Goal: Task Accomplishment & Management: Use online tool/utility

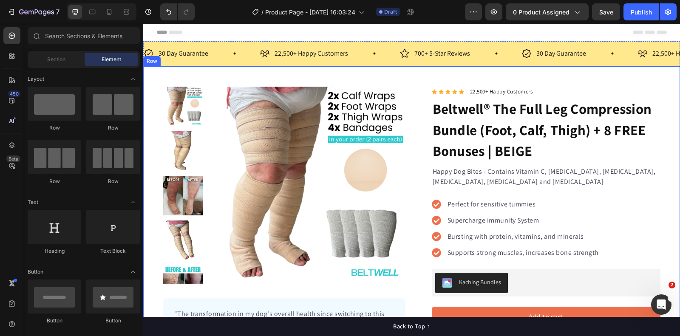
click at [416, 80] on div "Product Images "The transformation in my dog's overall health since switching t…" at bounding box center [411, 267] width 537 height 402
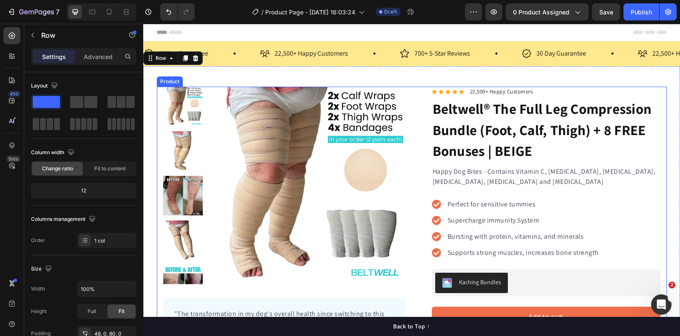
click at [412, 94] on div "Product Images "The transformation in my dog's overall health since switching t…" at bounding box center [412, 260] width 510 height 347
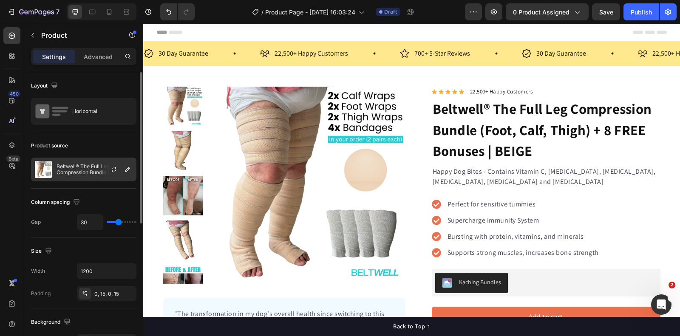
click at [97, 169] on p "Beltwell® The Full Leg Compression Bundle (Foot, Calf, Thigh) + 8 FREE Bonuses …" at bounding box center [94, 170] width 76 height 12
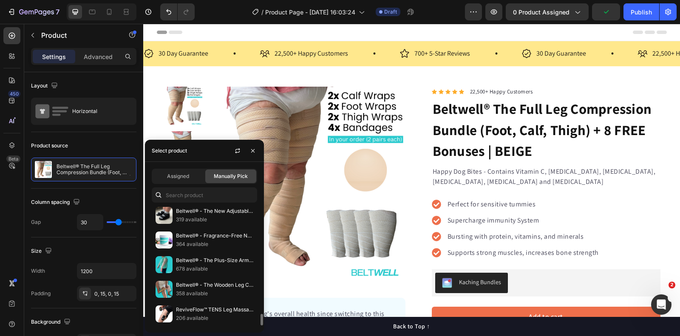
scroll to position [932, 0]
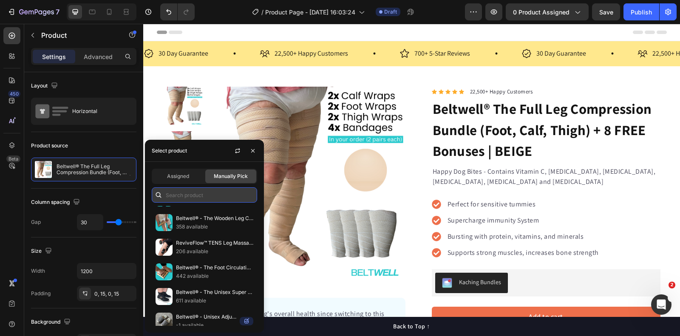
click at [193, 190] on input "text" at bounding box center [204, 194] width 105 height 15
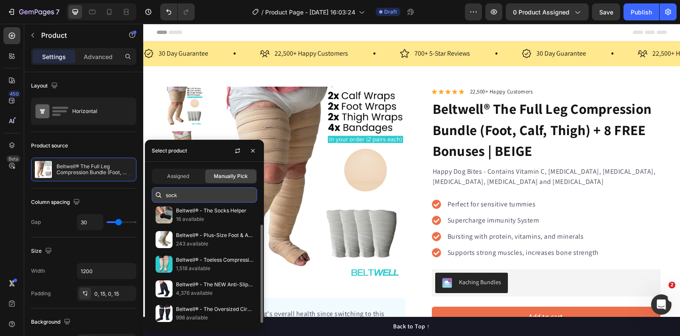
scroll to position [25, 0]
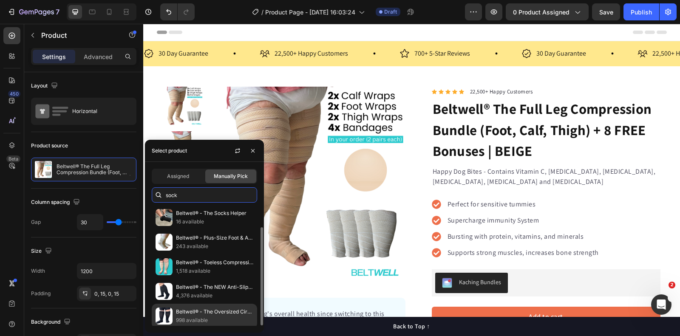
type input "sock"
click at [196, 310] on p "Beltwell® - The Oversized Circulation Socks For Swollen Legs & Feet (2 pairs)" at bounding box center [214, 312] width 77 height 8
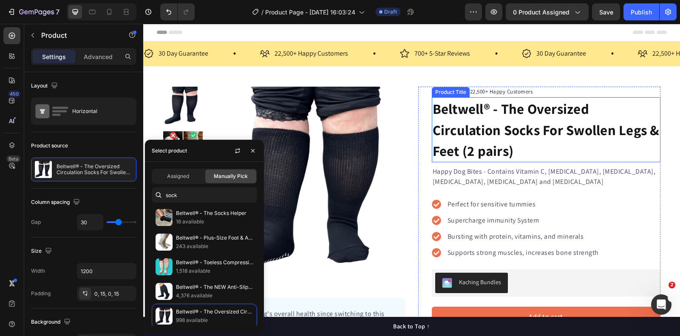
click at [499, 124] on h1 "Beltwell® - The Oversized Circulation Socks For Swollen Legs & Feet (2 pairs)" at bounding box center [546, 129] width 229 height 65
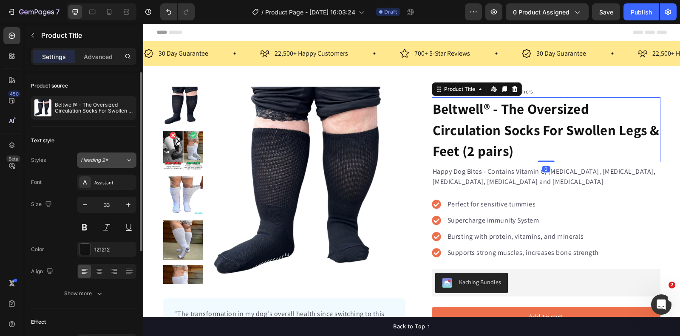
click at [110, 162] on div "Heading 2*" at bounding box center [98, 160] width 34 height 8
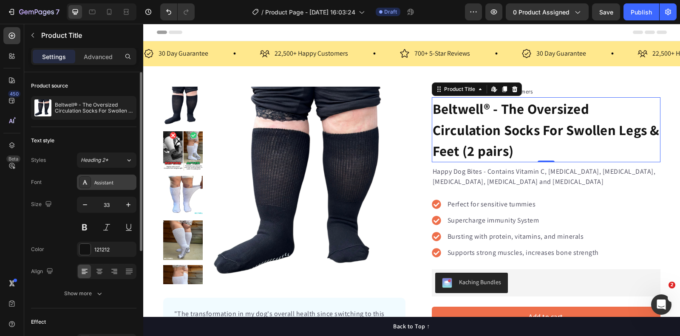
click at [110, 180] on div "Assistant" at bounding box center [114, 183] width 40 height 8
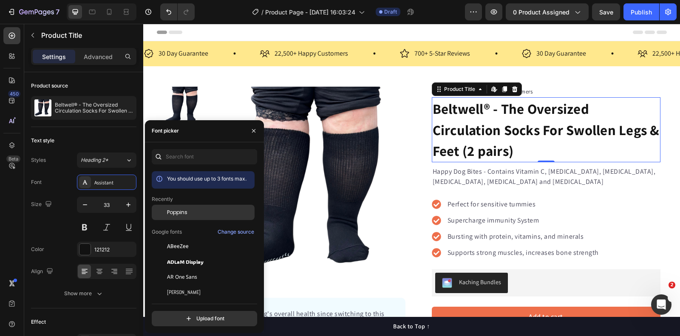
click at [188, 213] on div "Poppins" at bounding box center [210, 213] width 86 height 8
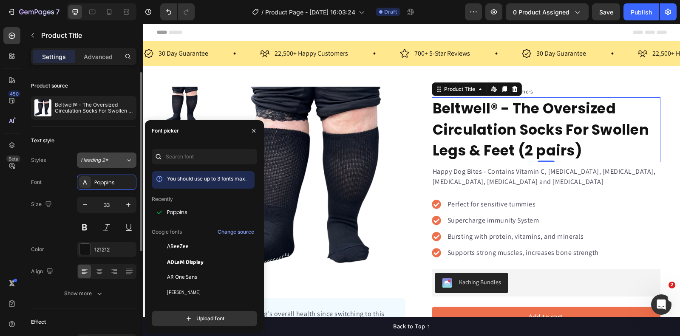
click at [107, 160] on span "Heading 2*" at bounding box center [95, 160] width 28 height 8
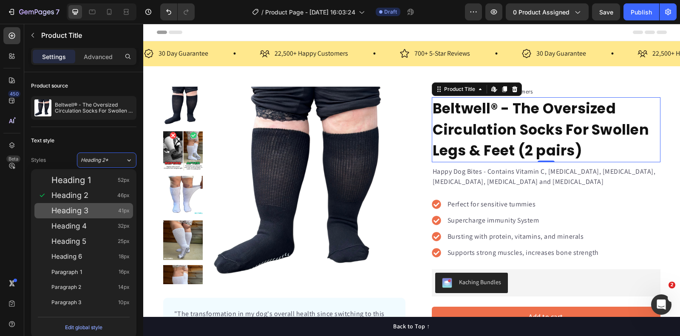
click at [95, 214] on div "Heading 3 41px" at bounding box center [90, 210] width 78 height 8
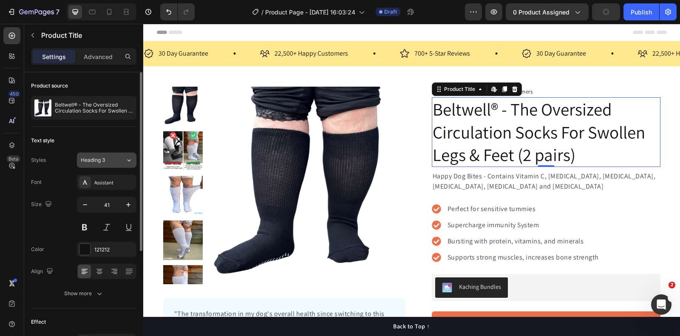
click at [110, 165] on button "Heading 3" at bounding box center [106, 160] width 59 height 15
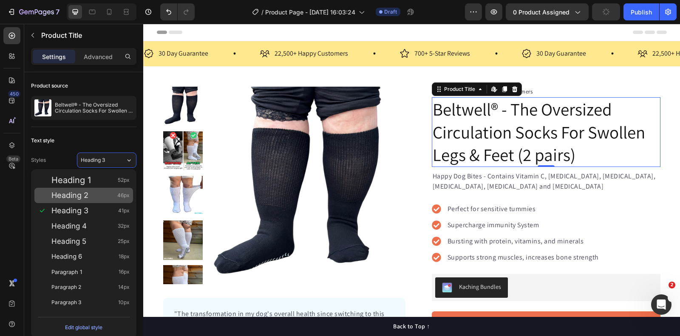
click at [97, 194] on div "Heading 2 46px" at bounding box center [90, 195] width 78 height 8
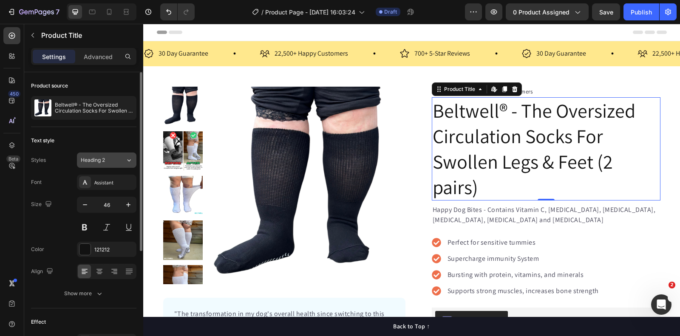
click at [107, 161] on div "Heading 2" at bounding box center [98, 160] width 34 height 8
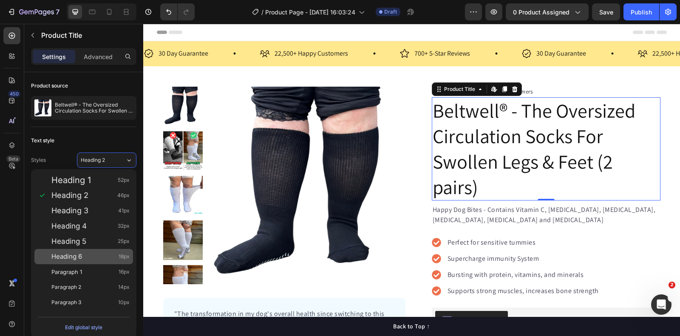
click at [92, 261] on div "Heading 6 18px" at bounding box center [83, 256] width 99 height 15
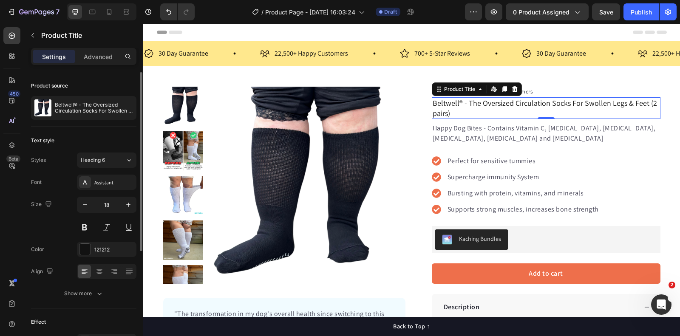
click at [99, 154] on button "Heading 6" at bounding box center [106, 160] width 59 height 15
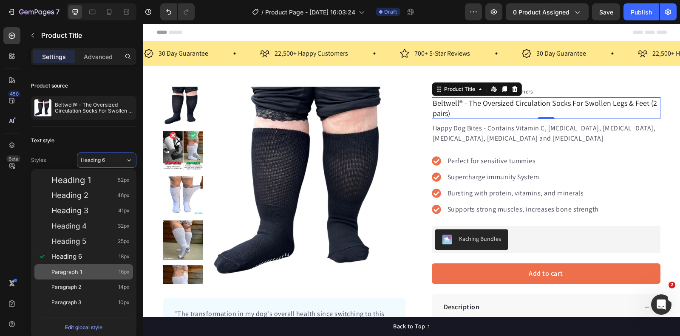
click at [85, 272] on div "Paragraph 1 16px" at bounding box center [90, 272] width 78 height 8
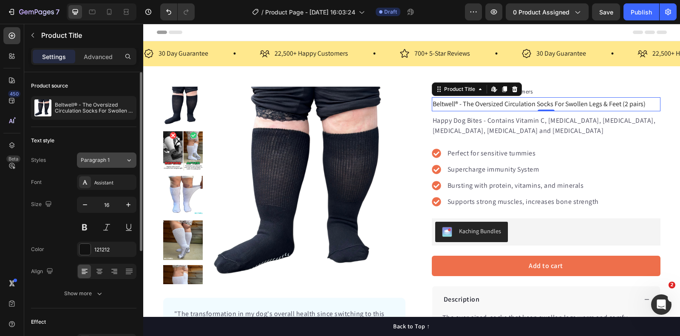
click at [95, 159] on span "Paragraph 1" at bounding box center [95, 160] width 29 height 8
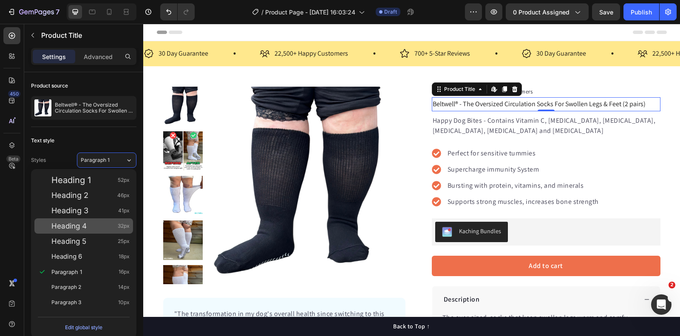
click at [86, 219] on div "Heading 4 32px" at bounding box center [83, 225] width 99 height 15
type input "32"
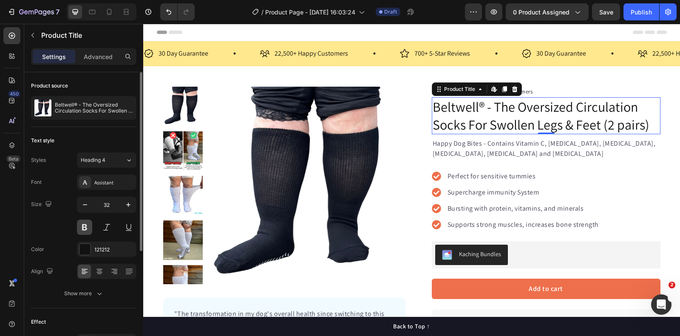
click at [86, 226] on button at bounding box center [84, 227] width 15 height 15
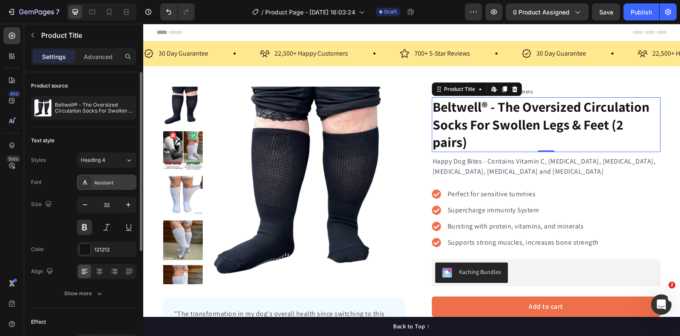
click at [111, 183] on div "Assistant" at bounding box center [114, 183] width 40 height 8
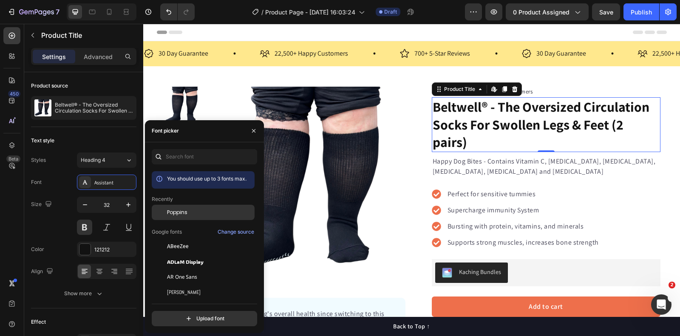
click at [190, 213] on div "Poppins" at bounding box center [210, 213] width 86 height 8
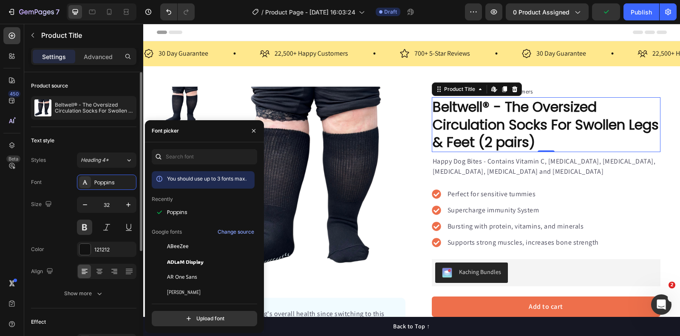
click at [64, 230] on div "Size 32" at bounding box center [83, 216] width 105 height 38
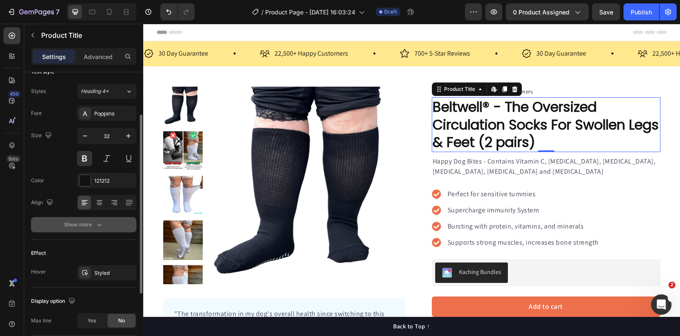
click at [88, 226] on div "Show more" at bounding box center [84, 224] width 40 height 8
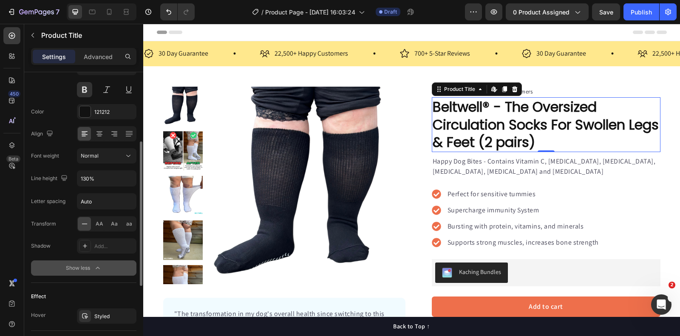
scroll to position [138, 0]
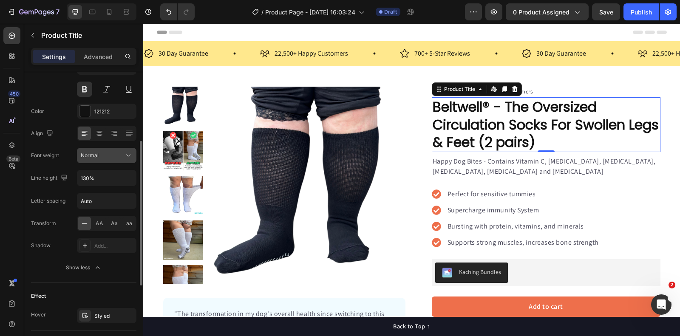
click at [104, 154] on div "Normal" at bounding box center [102, 156] width 43 height 8
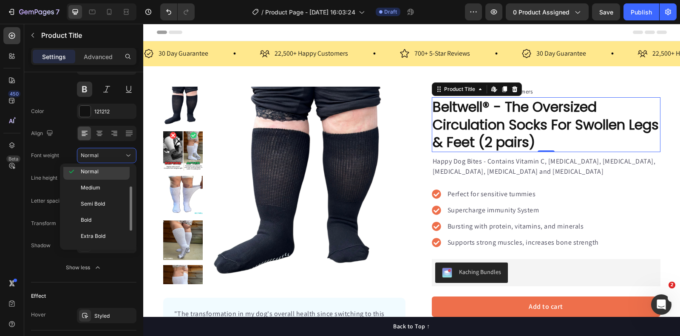
scroll to position [52, 0]
click at [97, 218] on p "Bold" at bounding box center [103, 220] width 45 height 8
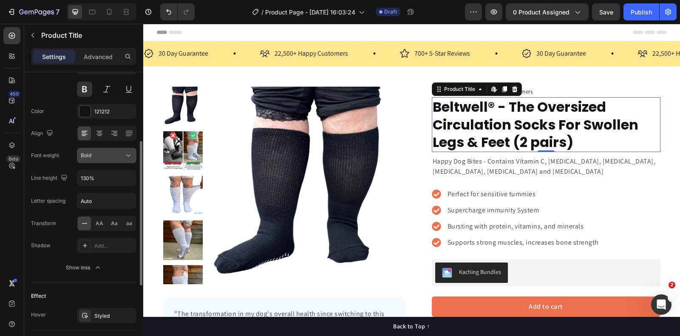
click at [96, 156] on div "Bold" at bounding box center [102, 156] width 43 height 8
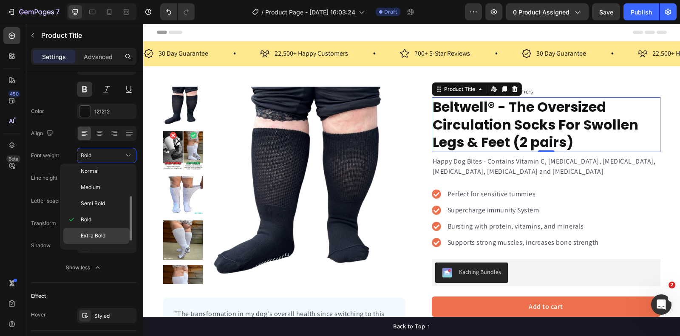
click at [94, 232] on span "Extra Bold" at bounding box center [93, 236] width 25 height 8
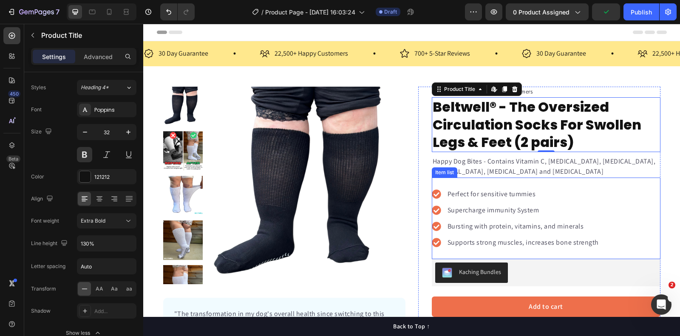
scroll to position [24, 0]
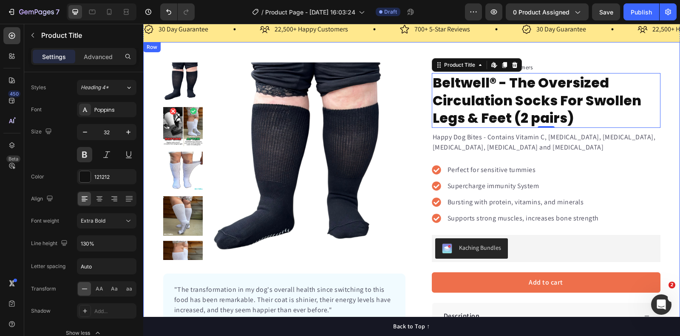
click at [635, 49] on div "Product Images "The transformation in my dog's overall health since switching t…" at bounding box center [411, 227] width 537 height 371
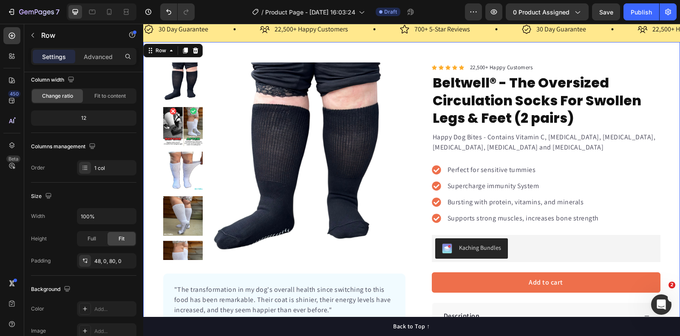
scroll to position [0, 0]
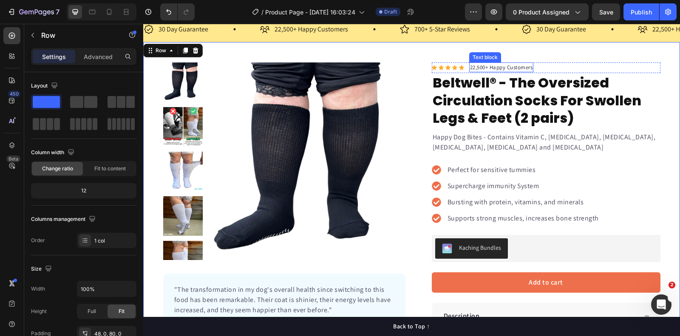
click at [542, 66] on div "Icon Icon Icon Icon Icon Icon List Hoz 22,500+ Happy Customers Text block Row" at bounding box center [546, 67] width 229 height 11
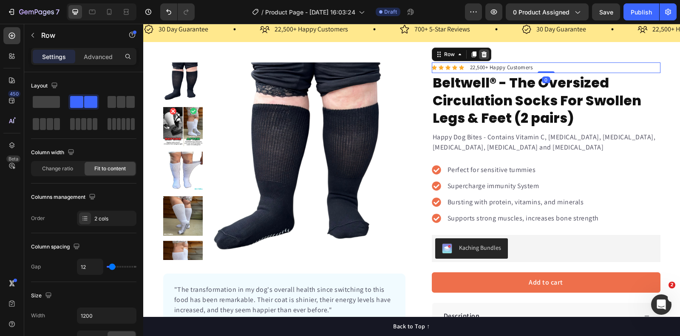
click at [485, 56] on icon at bounding box center [484, 54] width 6 height 6
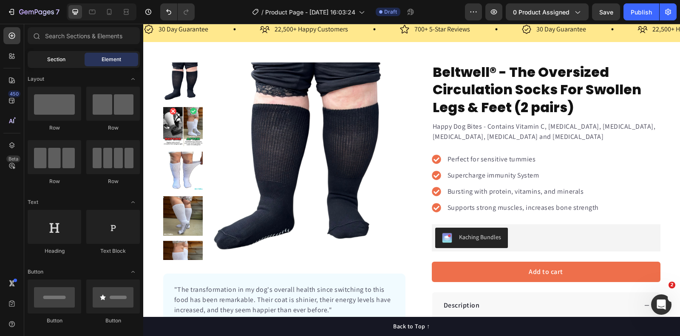
click at [62, 65] on div "Section" at bounding box center [56, 60] width 54 height 14
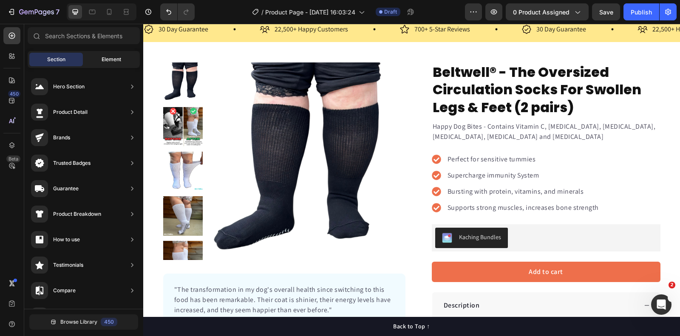
click at [110, 59] on span "Element" at bounding box center [112, 60] width 20 height 8
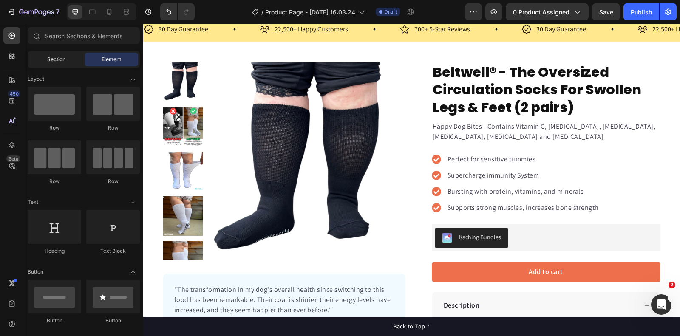
click at [69, 61] on div "Section" at bounding box center [56, 60] width 54 height 14
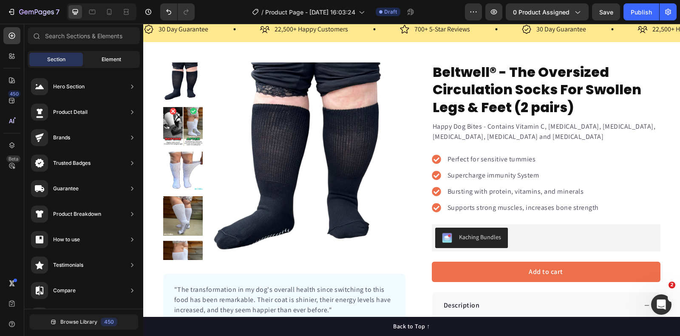
click at [113, 58] on span "Element" at bounding box center [112, 60] width 20 height 8
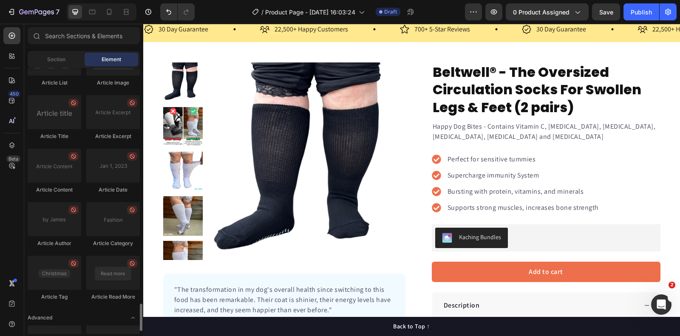
scroll to position [2308, 0]
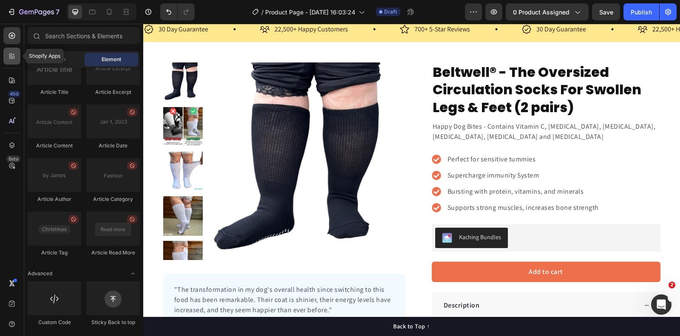
click at [12, 53] on icon at bounding box center [12, 56] width 8 height 8
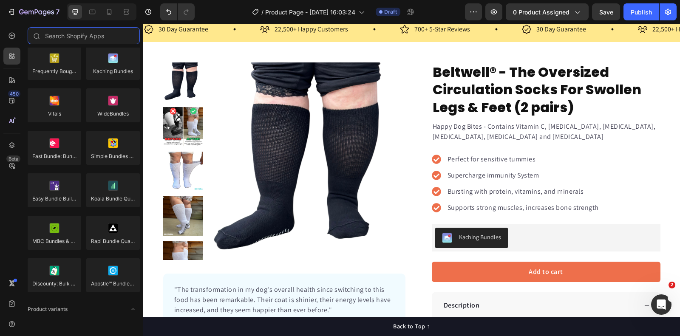
scroll to position [0, 0]
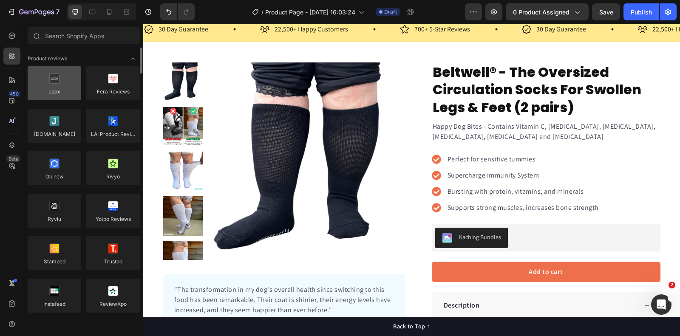
click at [51, 86] on div at bounding box center [55, 83] width 54 height 34
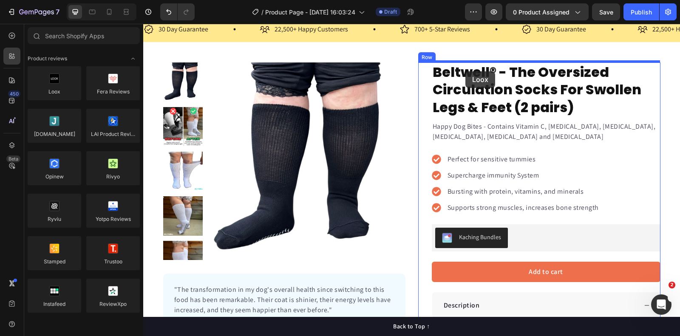
drag, startPoint x: 191, startPoint y: 105, endPoint x: 671, endPoint y: 37, distance: 484.9
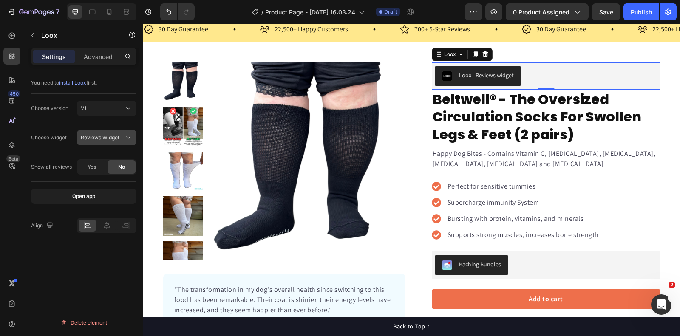
click at [107, 138] on span "Reviews Widget" at bounding box center [100, 137] width 39 height 6
click at [106, 158] on span "Reviews Widget" at bounding box center [100, 158] width 39 height 8
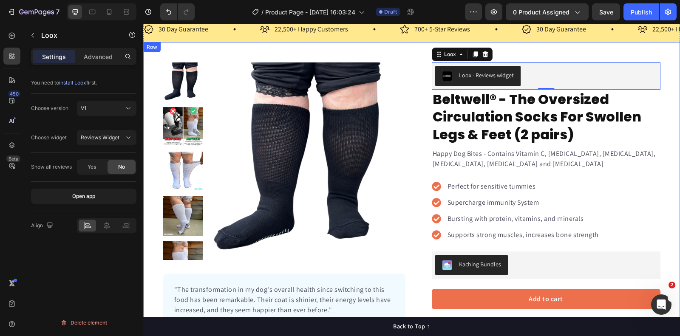
click at [668, 77] on div "Product Images "The transformation in my dog's overall health since switching t…" at bounding box center [411, 228] width 537 height 333
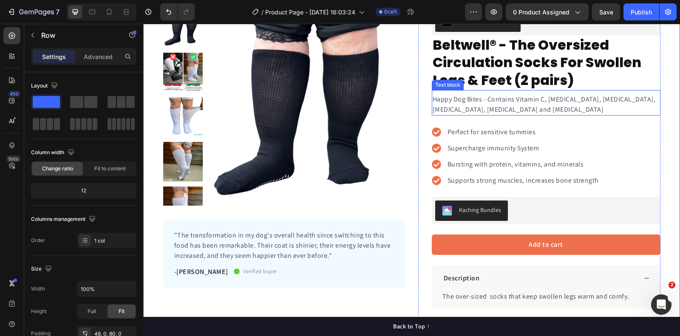
scroll to position [84, 0]
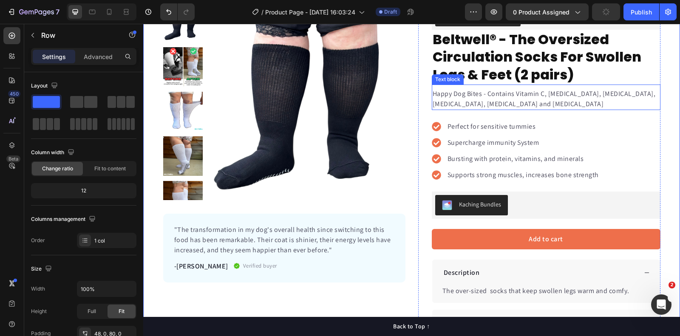
click at [458, 91] on p "Happy Dog Bites - Contains Vitamin C, [MEDICAL_DATA], [MEDICAL_DATA], [MEDICAL_…" at bounding box center [545, 99] width 227 height 20
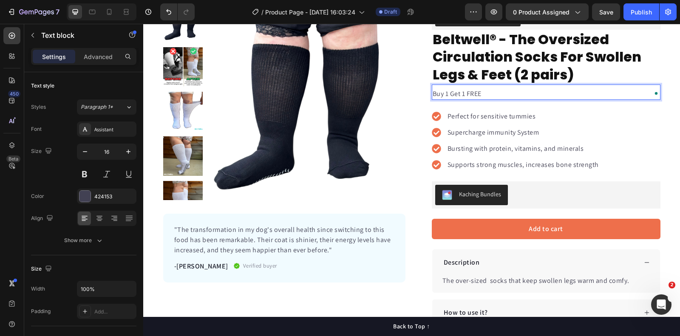
click at [481, 95] on p "Buy 1 Get 1 FREE" at bounding box center [545, 94] width 227 height 10
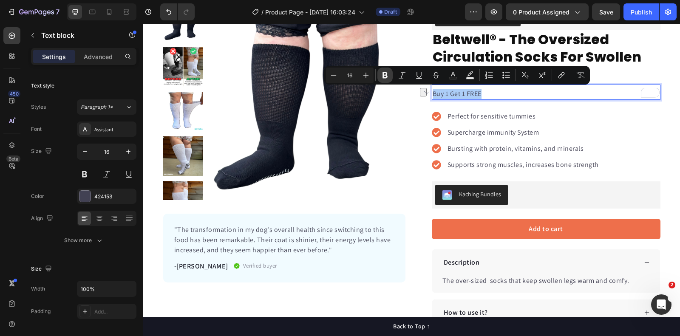
click at [390, 78] on button "Bold" at bounding box center [384, 75] width 15 height 15
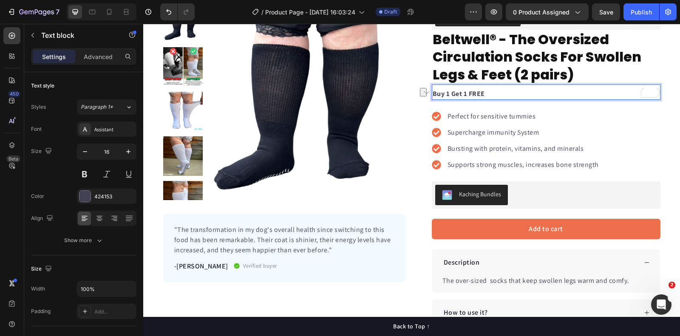
click at [364, 79] on img at bounding box center [307, 102] width 198 height 198
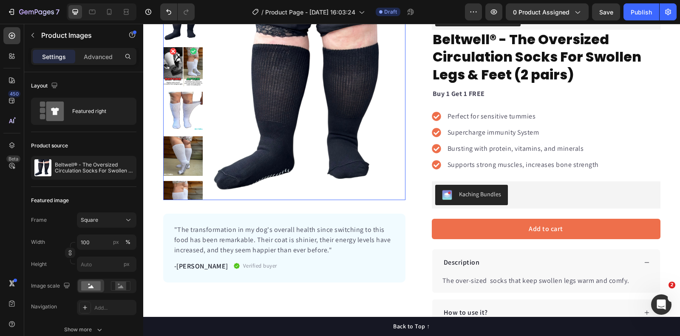
click at [364, 79] on img at bounding box center [307, 102] width 198 height 198
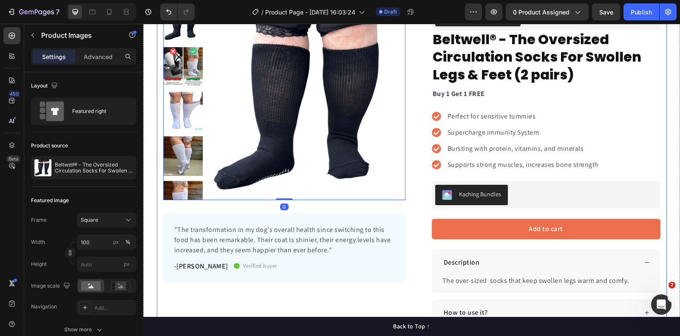
click at [448, 90] on strong "Buy 1 Get 1 FREE" at bounding box center [458, 93] width 52 height 9
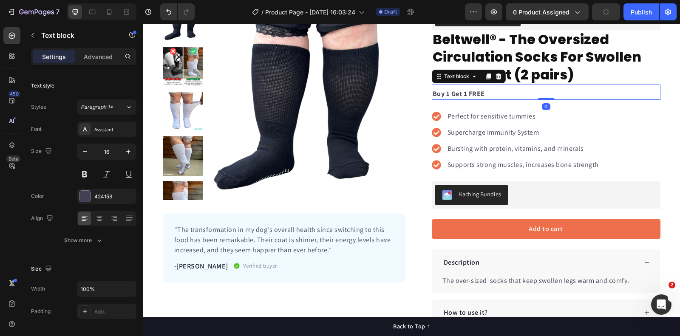
click at [448, 90] on strong "Buy 1 Get 1 FREE" at bounding box center [458, 93] width 52 height 9
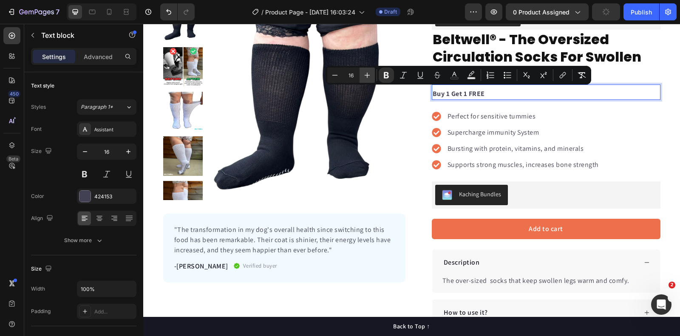
click at [371, 75] on button "Plus" at bounding box center [366, 75] width 15 height 15
click at [371, 75] on icon "Editor contextual toolbar" at bounding box center [367, 75] width 8 height 8
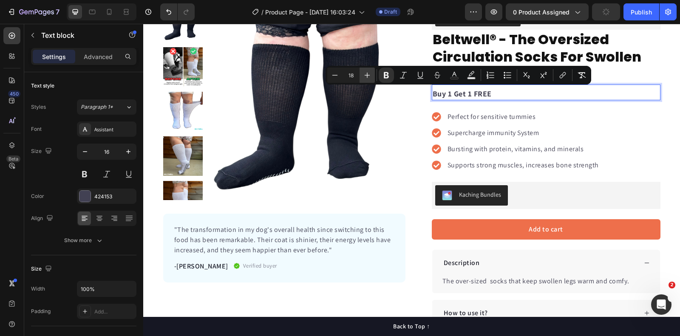
click at [371, 75] on icon "Editor contextual toolbar" at bounding box center [367, 75] width 8 height 8
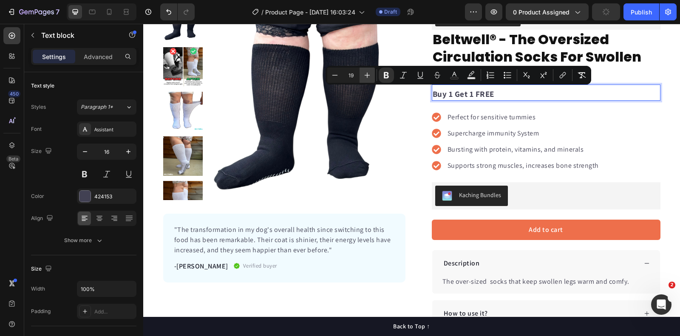
click at [371, 75] on icon "Editor contextual toolbar" at bounding box center [367, 75] width 8 height 8
type input "20"
click at [115, 131] on div "Assistant" at bounding box center [114, 130] width 40 height 8
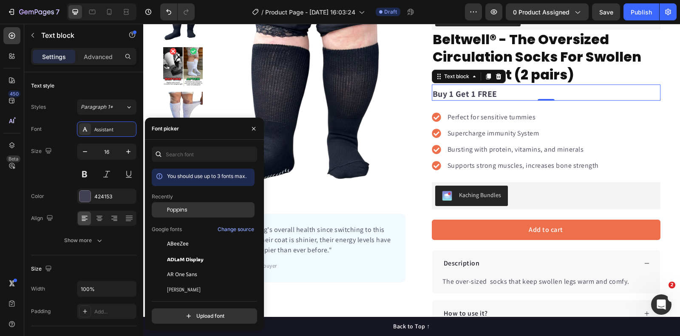
click at [188, 211] on div "Poppins" at bounding box center [210, 210] width 86 height 8
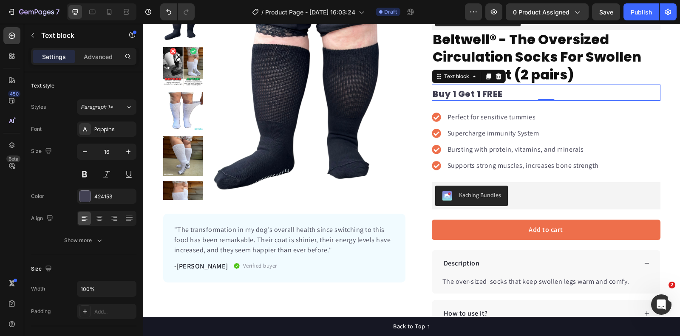
click at [489, 93] on strong "Buy 1 Get 1 FREE" at bounding box center [467, 94] width 70 height 12
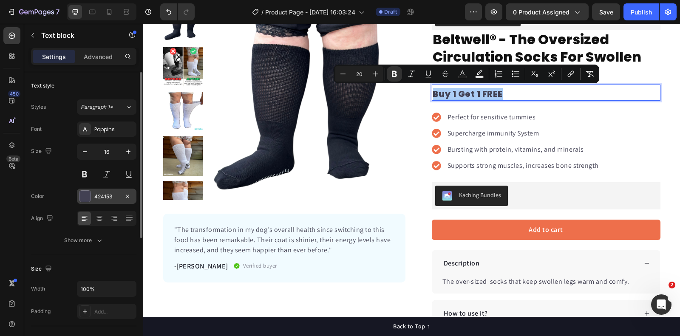
click at [87, 197] on div at bounding box center [84, 196] width 11 height 11
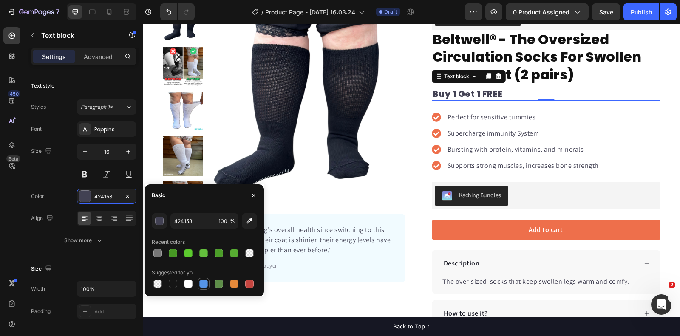
click at [205, 282] on div at bounding box center [203, 284] width 8 height 8
click at [236, 254] on div at bounding box center [234, 253] width 8 height 8
type input "57AD32"
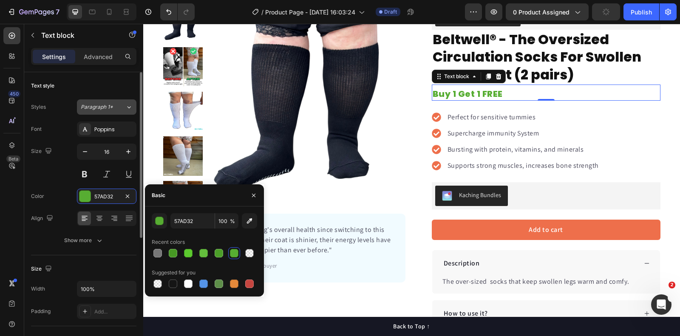
click at [111, 112] on button "Paragraph 1*" at bounding box center [106, 106] width 59 height 15
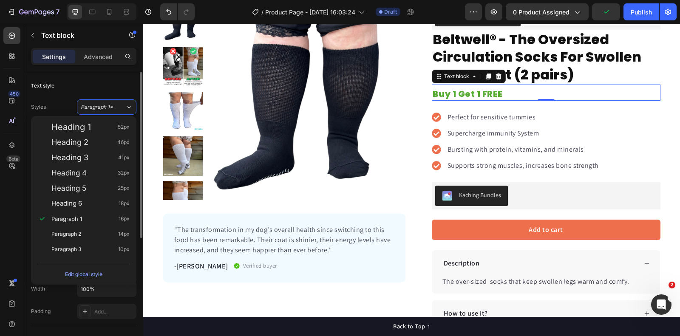
click at [101, 87] on div "Text style" at bounding box center [83, 86] width 105 height 14
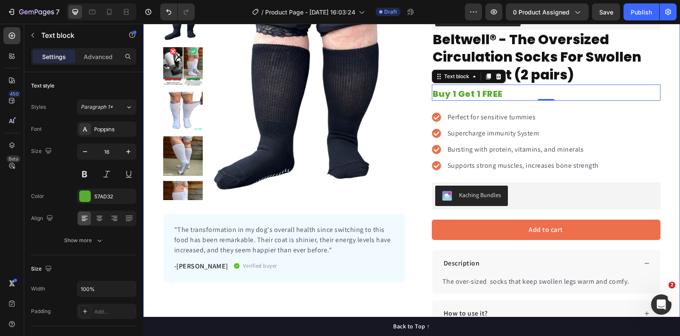
click at [669, 79] on div "Product Images "The transformation in my dog's overall health since switching t…" at bounding box center [411, 165] width 537 height 324
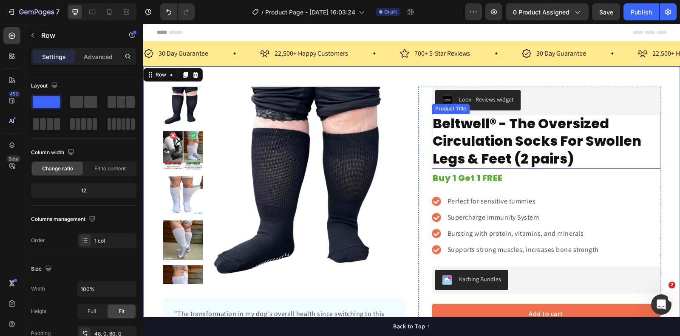
scroll to position [90, 0]
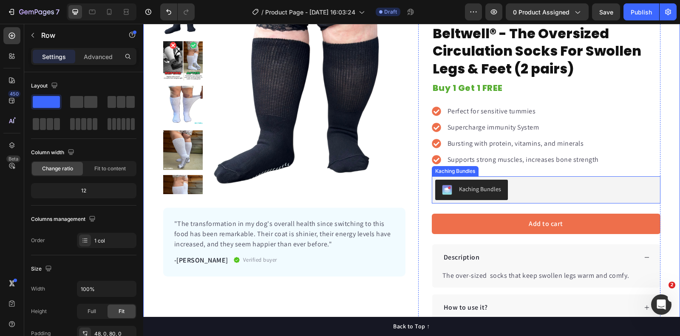
click at [530, 187] on div "Kaching Bundles" at bounding box center [546, 190] width 222 height 20
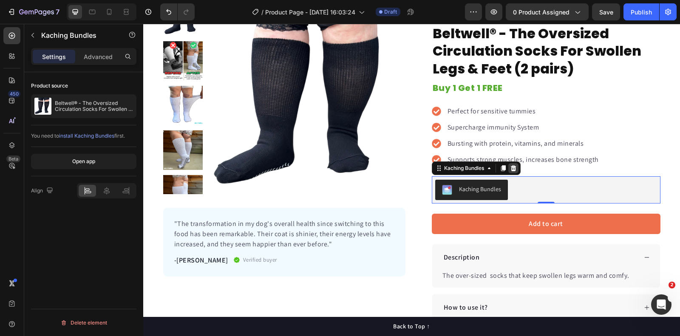
click at [513, 165] on icon at bounding box center [513, 168] width 6 height 6
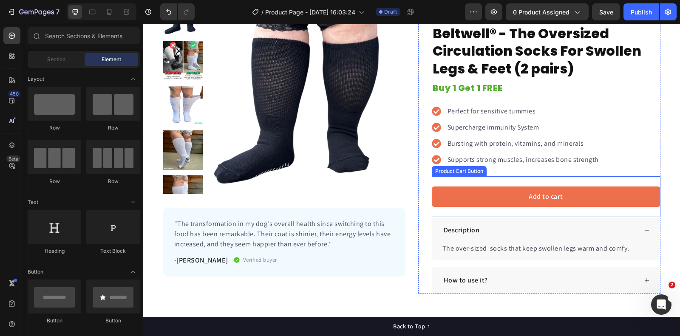
click at [443, 172] on div "Product Cart Button" at bounding box center [459, 171] width 55 height 10
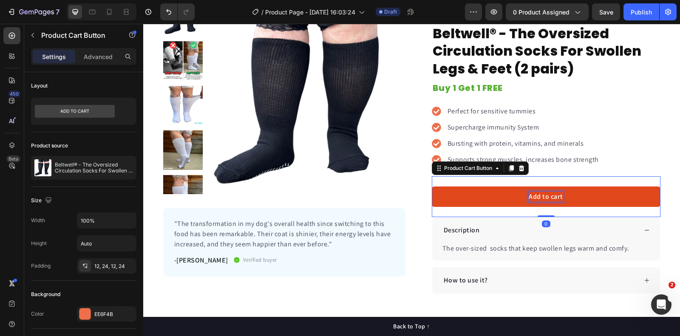
click at [534, 192] on div "Add to cart" at bounding box center [545, 197] width 34 height 10
click at [534, 192] on p "Add to cart" at bounding box center [545, 197] width 34 height 10
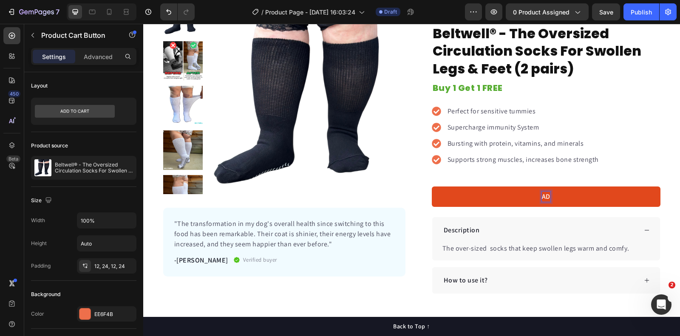
click at [432, 186] on button "AD" at bounding box center [546, 196] width 229 height 20
click at [432, 186] on button "ADD TO" at bounding box center [546, 196] width 229 height 20
click at [538, 195] on p "ADD TO CART" at bounding box center [545, 197] width 41 height 10
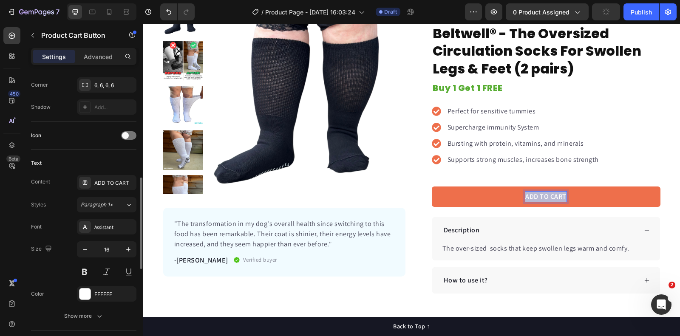
scroll to position [307, 0]
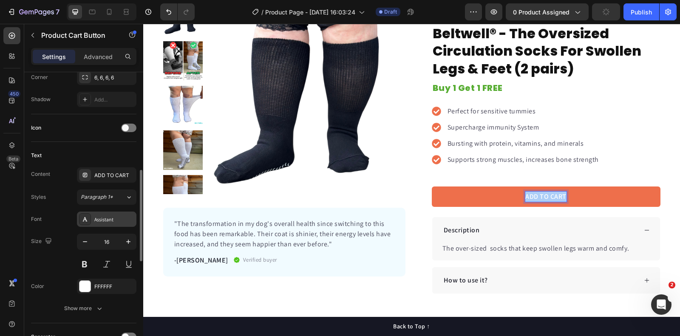
click at [113, 220] on div "Assistant" at bounding box center [114, 220] width 40 height 8
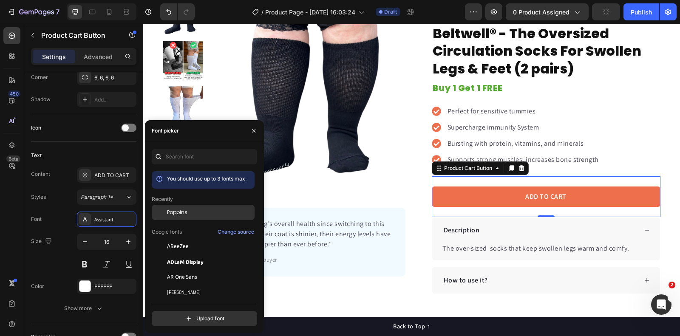
click at [177, 209] on span "Poppins" at bounding box center [177, 213] width 20 height 8
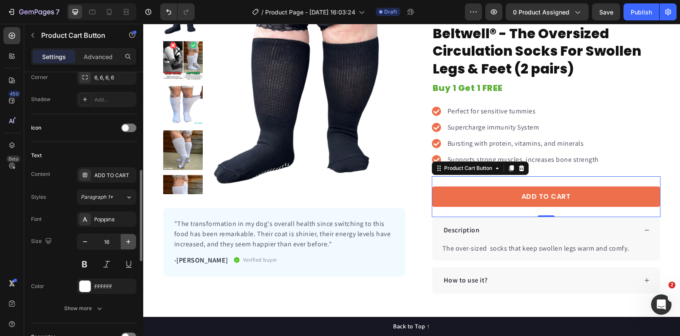
click at [124, 239] on button "button" at bounding box center [128, 241] width 15 height 15
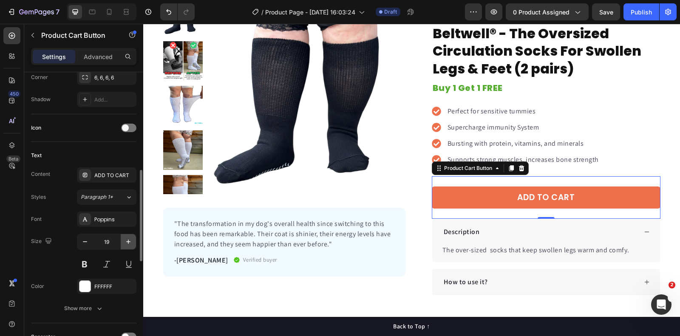
click at [124, 239] on button "button" at bounding box center [128, 241] width 15 height 15
type input "20"
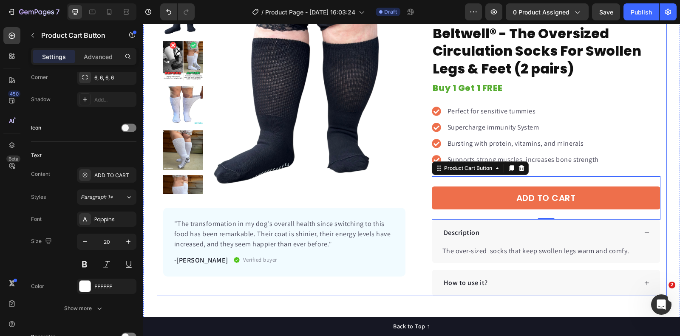
click at [663, 133] on div "Product Images "The transformation in my dog's overall health since switching t…" at bounding box center [412, 146] width 510 height 299
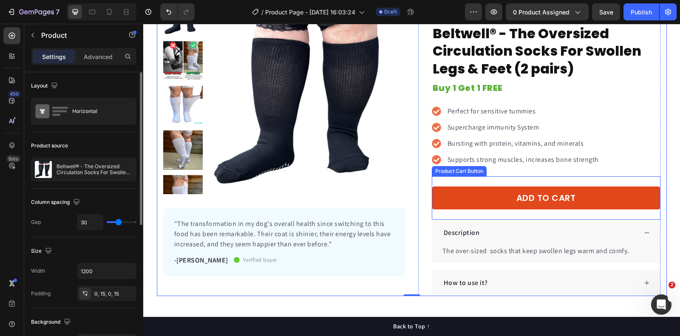
scroll to position [217, 0]
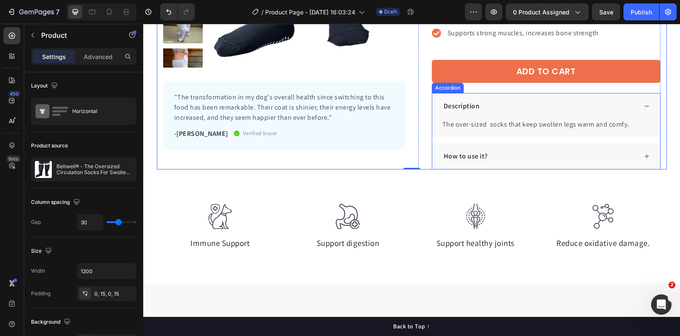
click at [453, 87] on div "Accordion" at bounding box center [447, 88] width 28 height 8
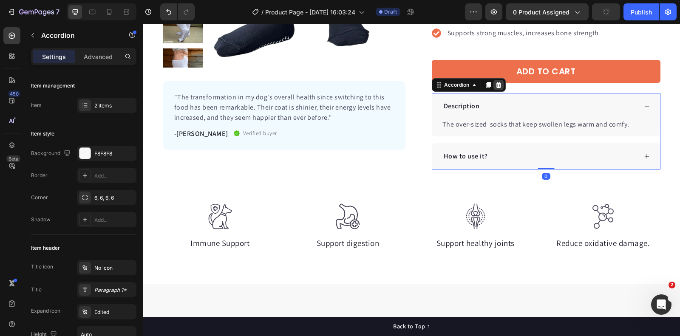
click at [499, 82] on icon at bounding box center [498, 85] width 7 height 7
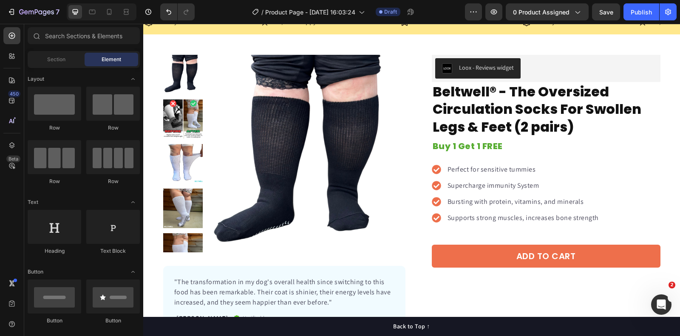
scroll to position [34, 0]
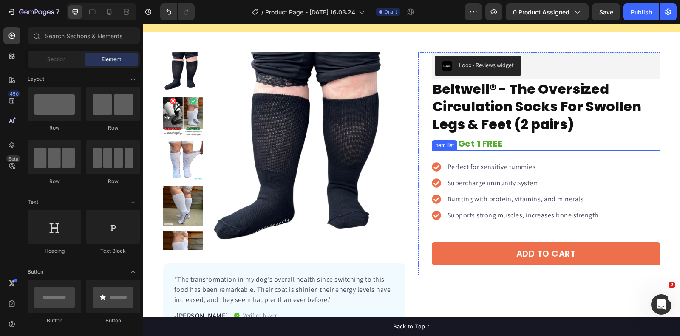
click at [437, 165] on icon at bounding box center [436, 166] width 9 height 9
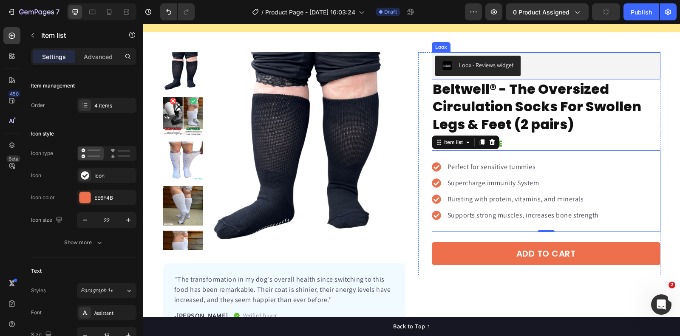
scroll to position [0, 0]
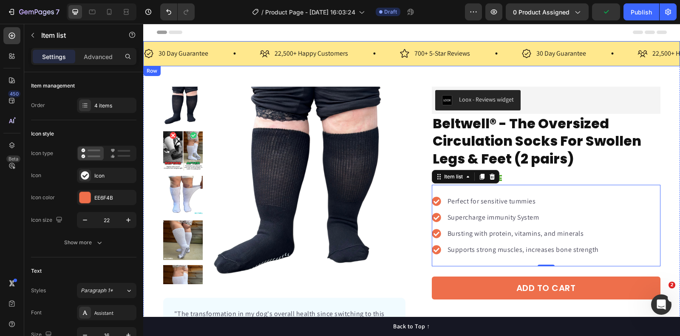
click at [362, 43] on div "30 Day Guarantee Item List 22,500+ Happy Customers Item List 700+ 5-Star Review…" at bounding box center [411, 53] width 537 height 25
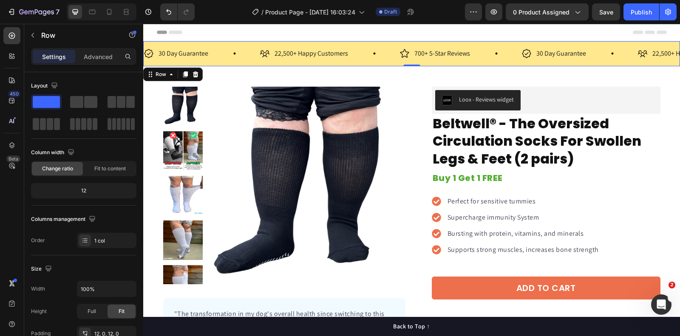
click at [240, 45] on div "30 Day Guarantee Item List 22,500+ Happy Customers Item List 700+ 5-Star Review…" at bounding box center [411, 53] width 537 height 25
click at [198, 74] on icon at bounding box center [195, 74] width 7 height 7
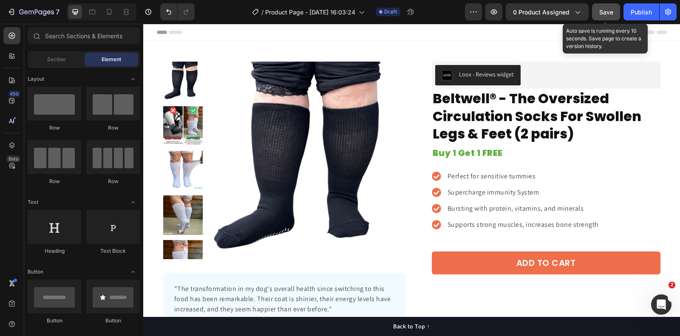
click at [607, 13] on span "Save" at bounding box center [606, 11] width 14 height 7
